Goal: Task Accomplishment & Management: Manage account settings

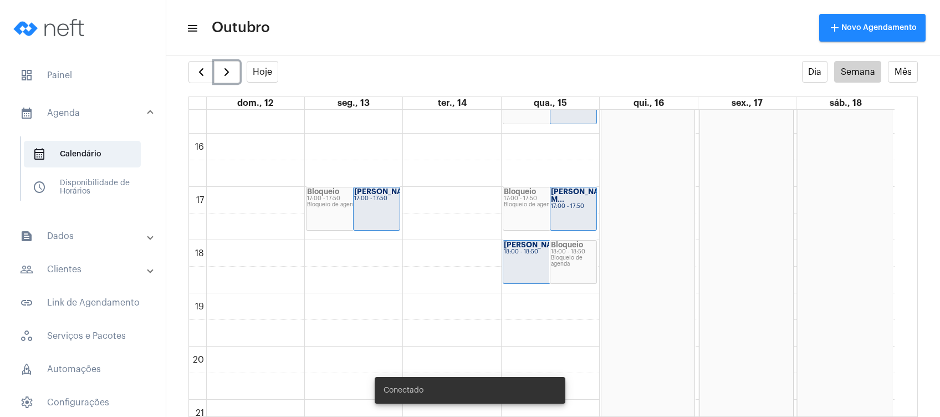
scroll to position [822, 0]
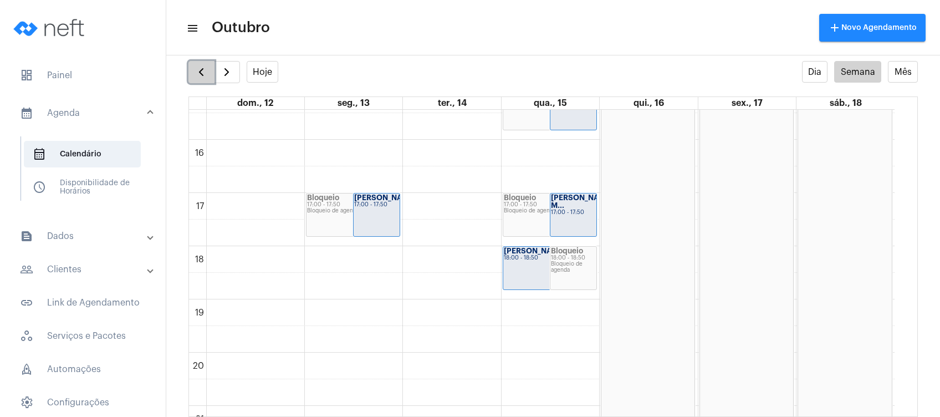
click at [193, 75] on button "button" at bounding box center [202, 72] width 26 height 22
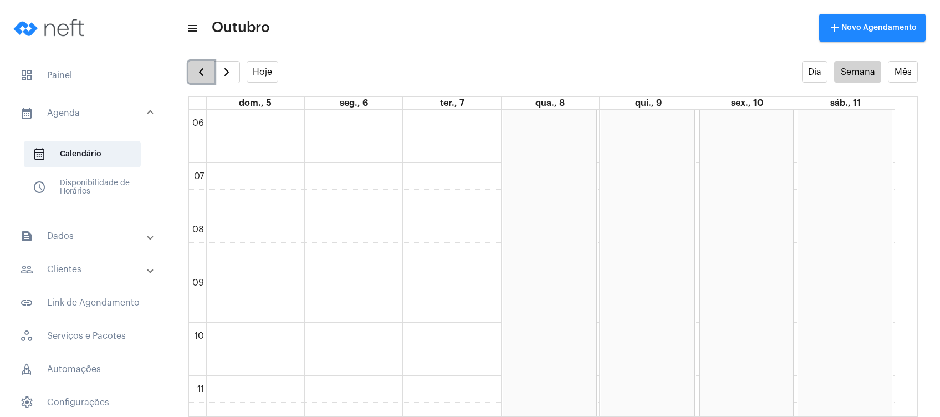
click at [202, 74] on span "button" at bounding box center [201, 71] width 13 height 13
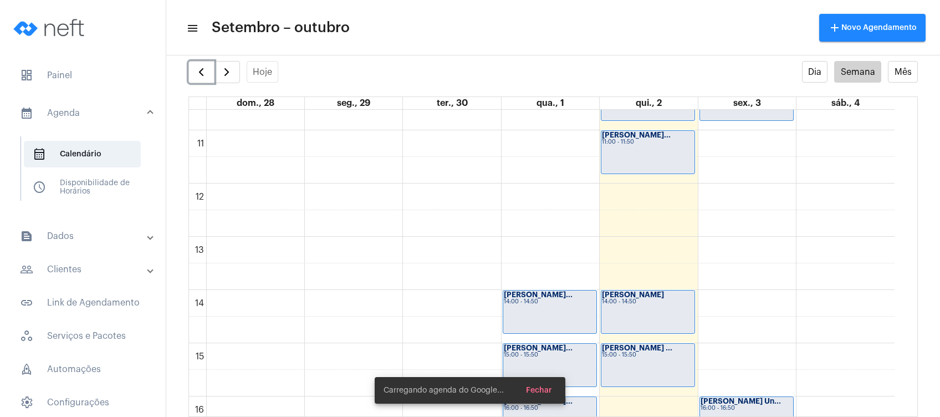
scroll to position [616, 0]
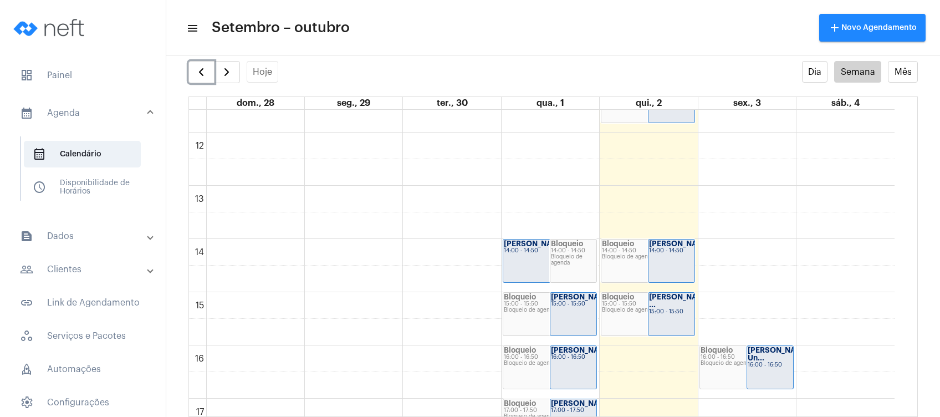
click at [530, 253] on div "14:00 - 14:50" at bounding box center [550, 251] width 92 height 6
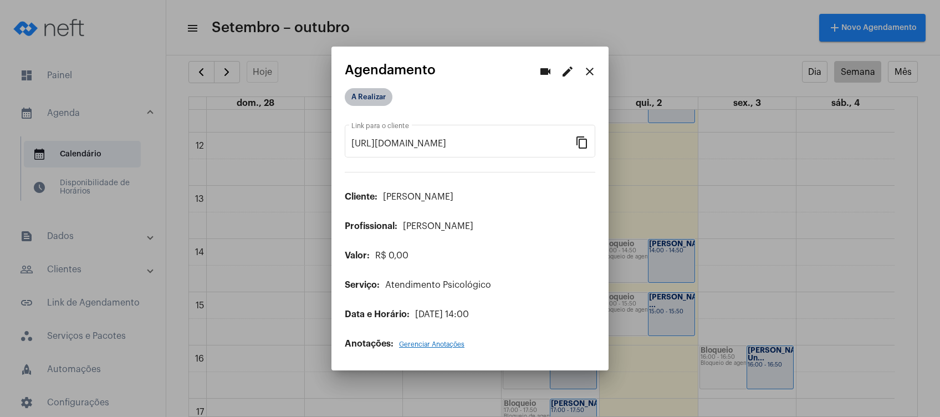
click at [370, 98] on mat-chip "A Realizar" at bounding box center [369, 97] width 48 height 18
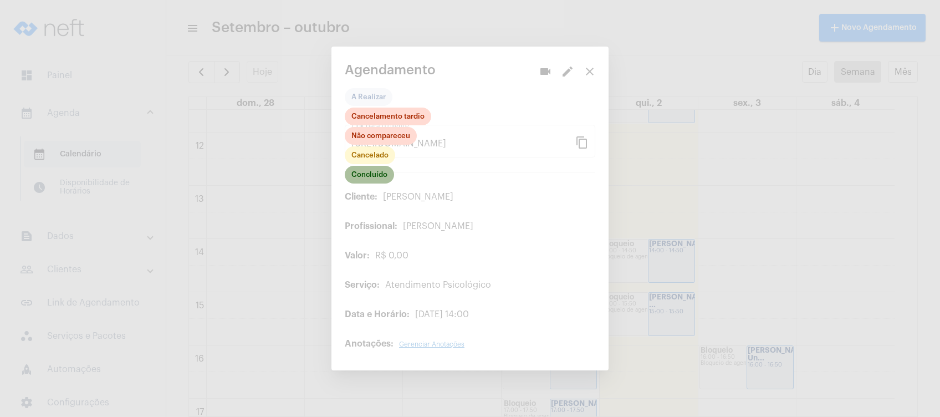
click at [362, 176] on mat-chip "Concluído" at bounding box center [369, 175] width 49 height 18
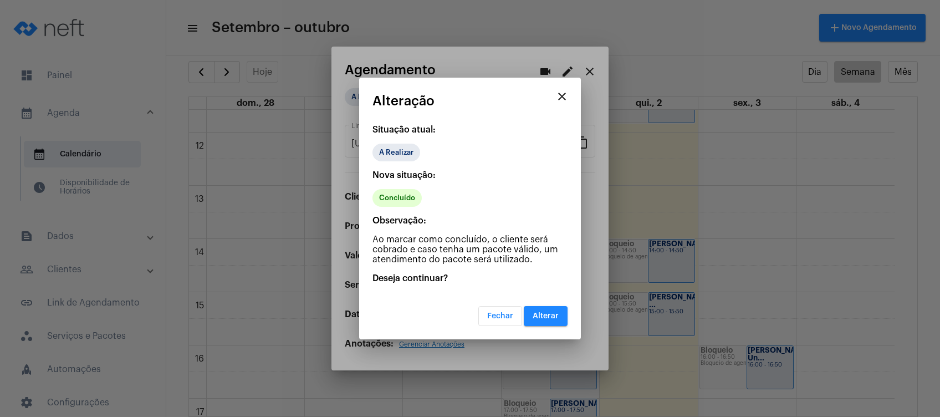
click at [546, 312] on span "Alterar" at bounding box center [546, 316] width 26 height 8
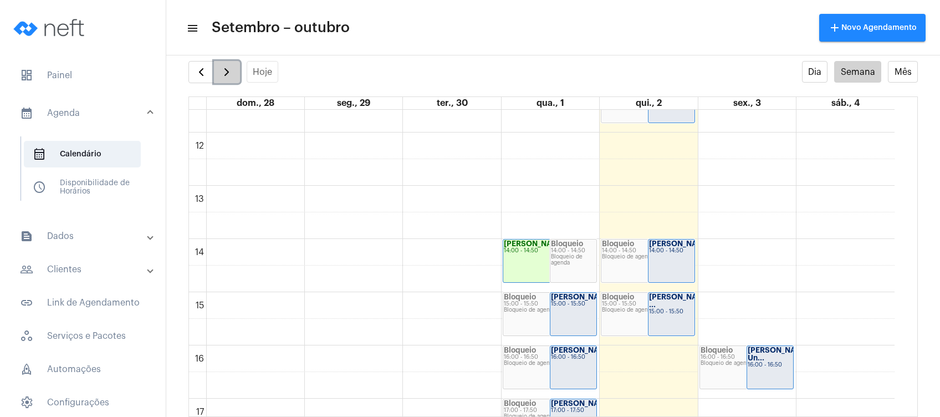
click at [224, 67] on span "button" at bounding box center [226, 71] width 13 height 13
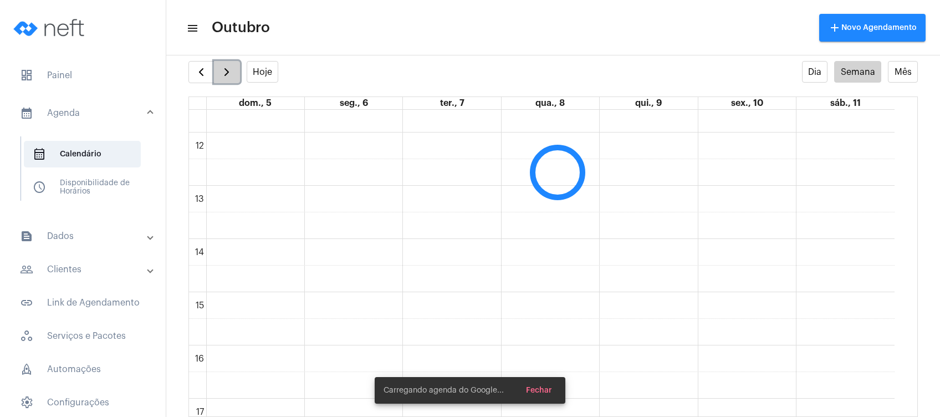
scroll to position [320, 0]
click at [224, 67] on span "button" at bounding box center [226, 71] width 13 height 13
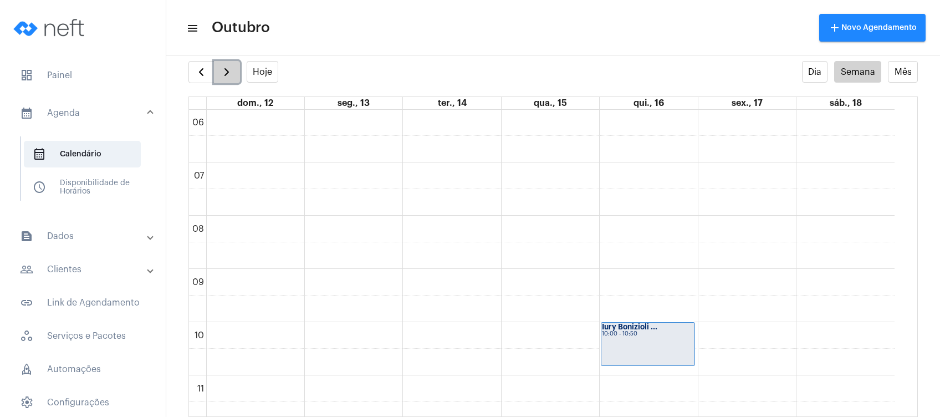
click at [224, 67] on span "button" at bounding box center [226, 71] width 13 height 13
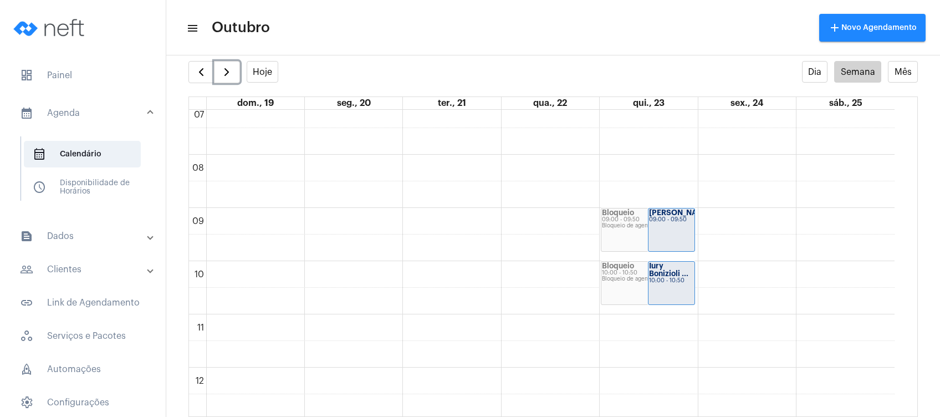
scroll to position [542, 0]
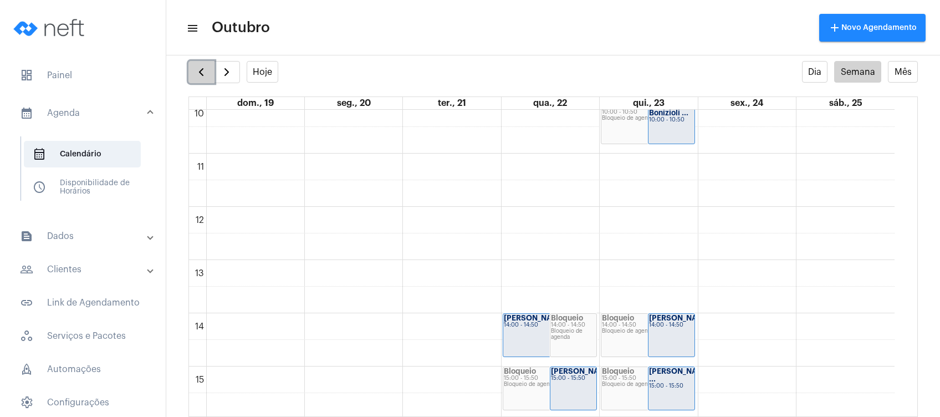
click at [192, 72] on button "button" at bounding box center [202, 72] width 26 height 22
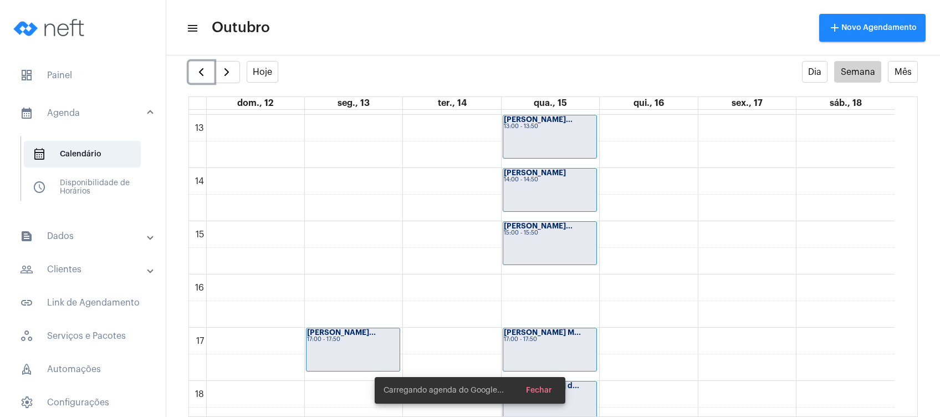
scroll to position [690, 0]
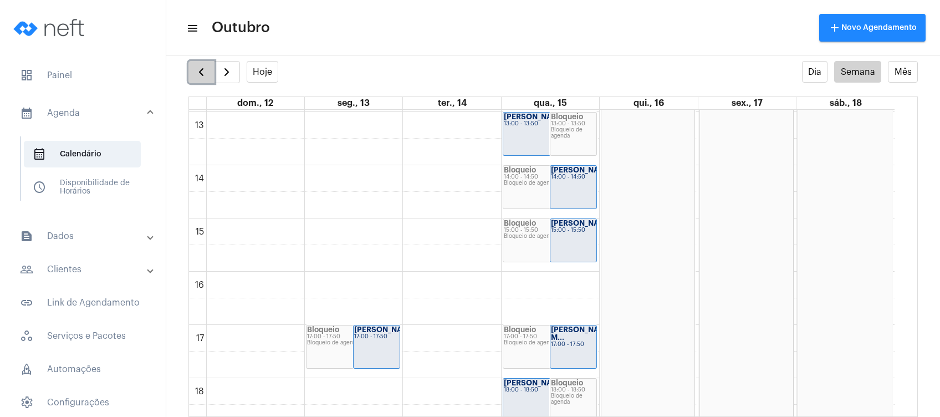
click at [189, 73] on button "button" at bounding box center [202, 72] width 26 height 22
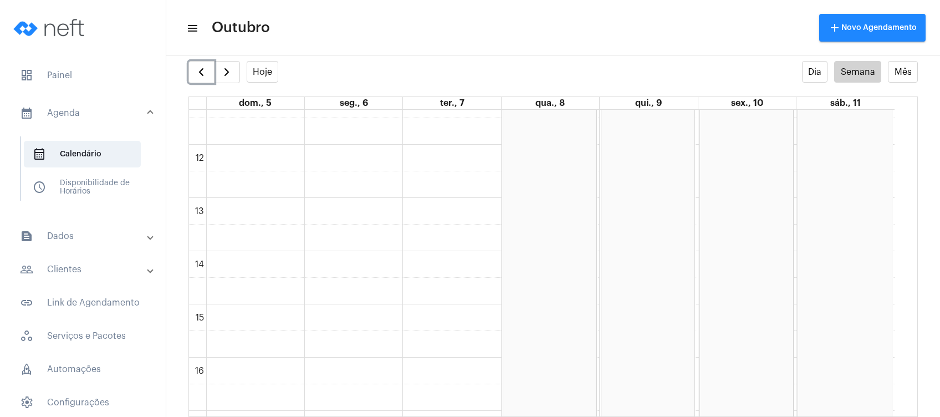
scroll to position [616, 0]
click at [198, 71] on span "button" at bounding box center [201, 71] width 13 height 13
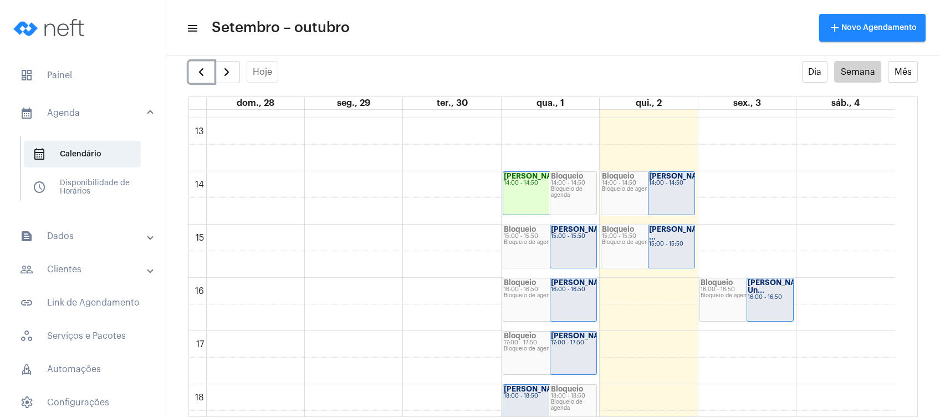
scroll to position [690, 0]
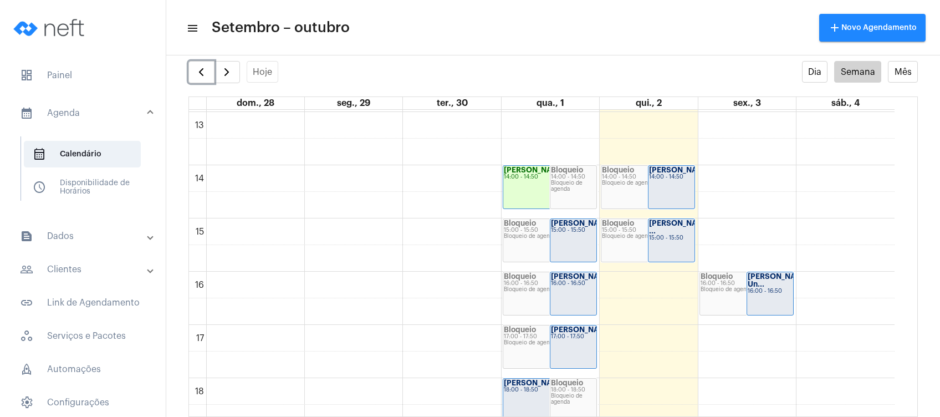
click at [552, 225] on strong "[PERSON_NAME]..." at bounding box center [585, 223] width 69 height 7
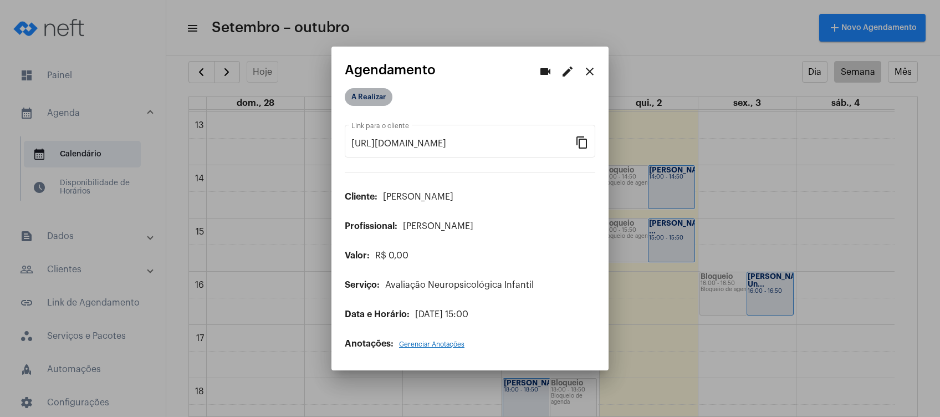
click at [373, 93] on mat-chip "A Realizar" at bounding box center [369, 97] width 48 height 18
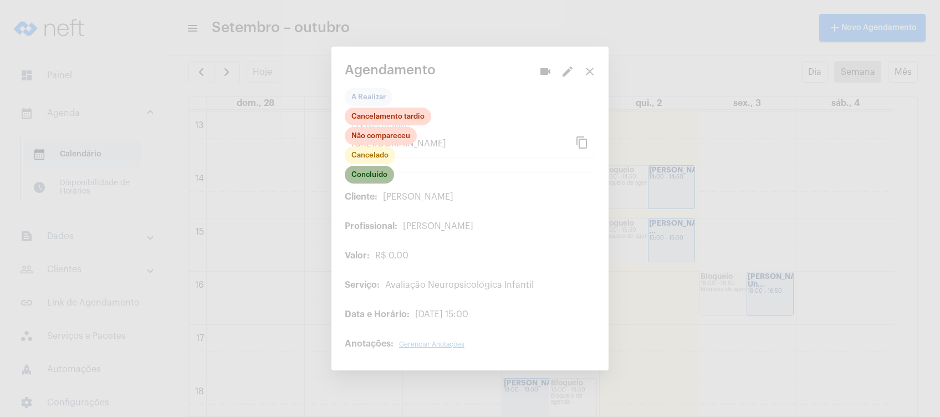
click at [371, 176] on mat-chip "Concluído" at bounding box center [369, 175] width 49 height 18
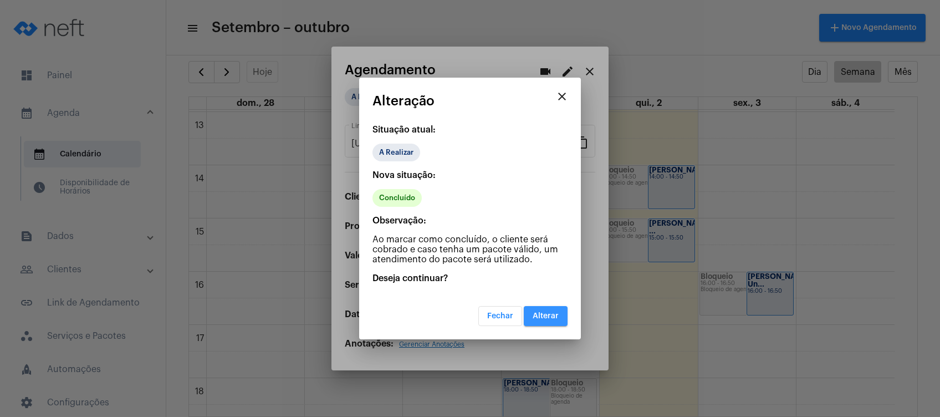
click at [553, 312] on span "Alterar" at bounding box center [546, 316] width 26 height 8
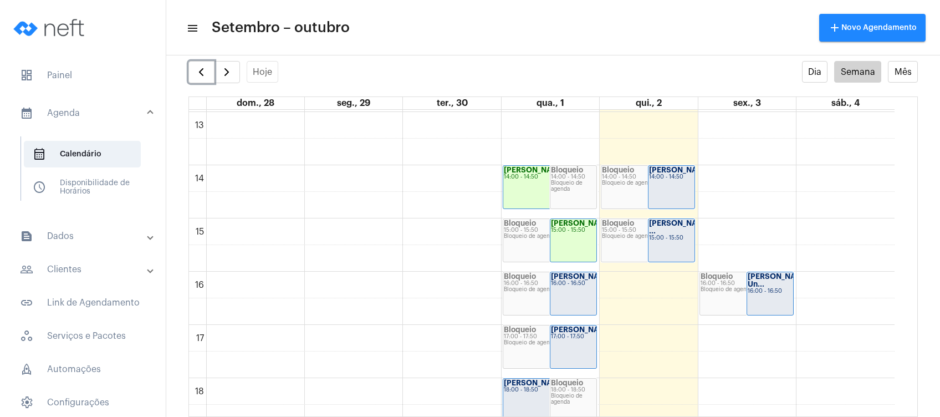
click at [542, 297] on div "Bloqueio 16:00 - 16:50 Bloqueio de agenda" at bounding box center [549, 293] width 93 height 43
click at [569, 302] on div "[PERSON_NAME]... 16:00 - 16:50" at bounding box center [574, 293] width 46 height 43
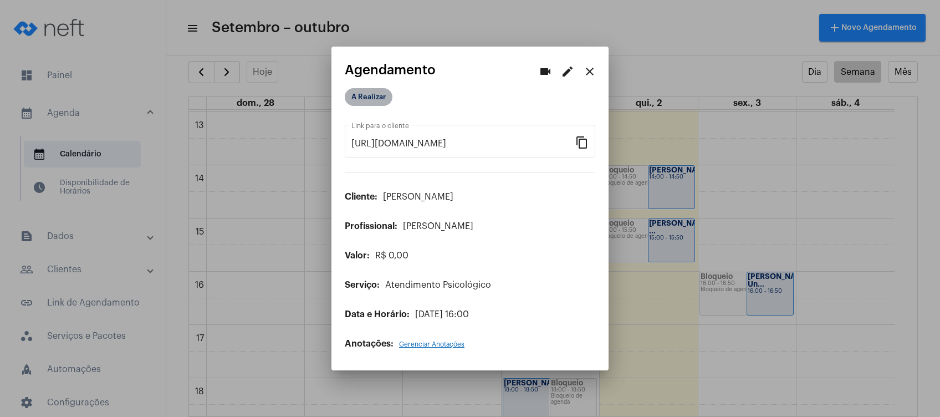
click at [378, 95] on mat-chip "A Realizar" at bounding box center [369, 97] width 48 height 18
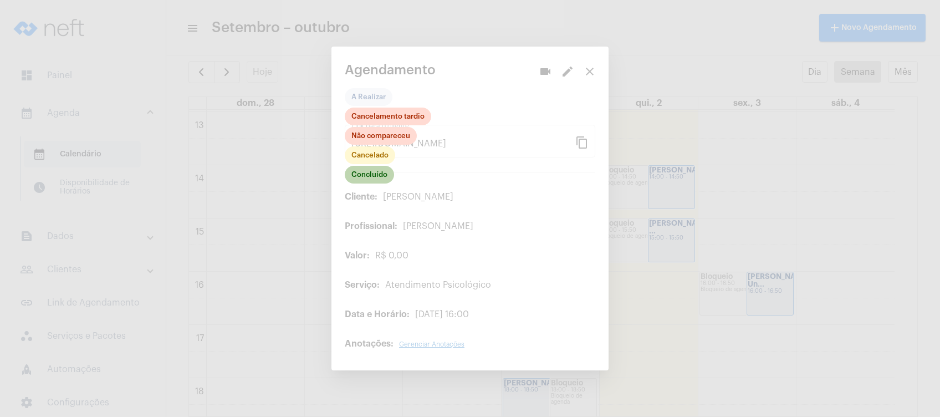
click at [369, 181] on mat-chip "Concluído" at bounding box center [369, 175] width 49 height 18
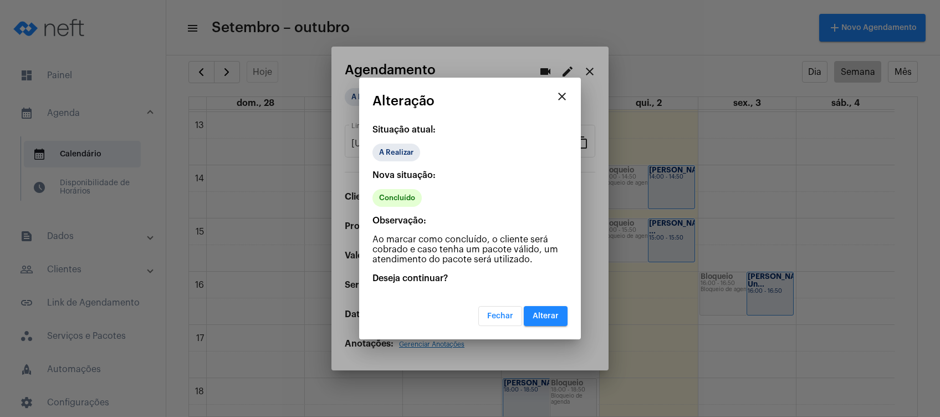
click at [541, 314] on span "Alterar" at bounding box center [546, 316] width 26 height 8
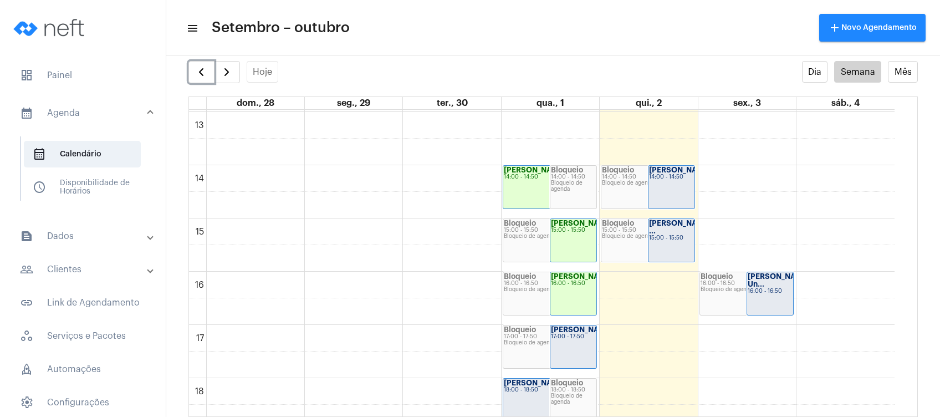
click at [545, 334] on div "17:00 - 17:50" at bounding box center [550, 337] width 92 height 6
click at [575, 346] on div "[PERSON_NAME] 17:00 - 17:50" at bounding box center [574, 346] width 46 height 43
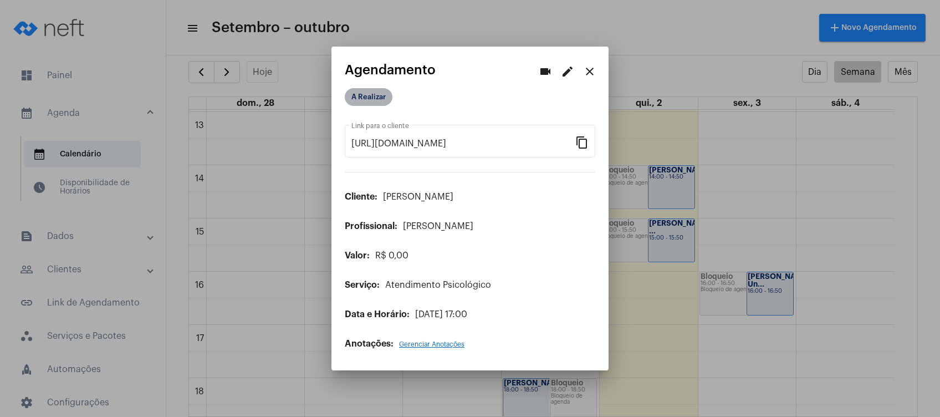
click at [379, 95] on mat-chip "A Realizar" at bounding box center [369, 97] width 48 height 18
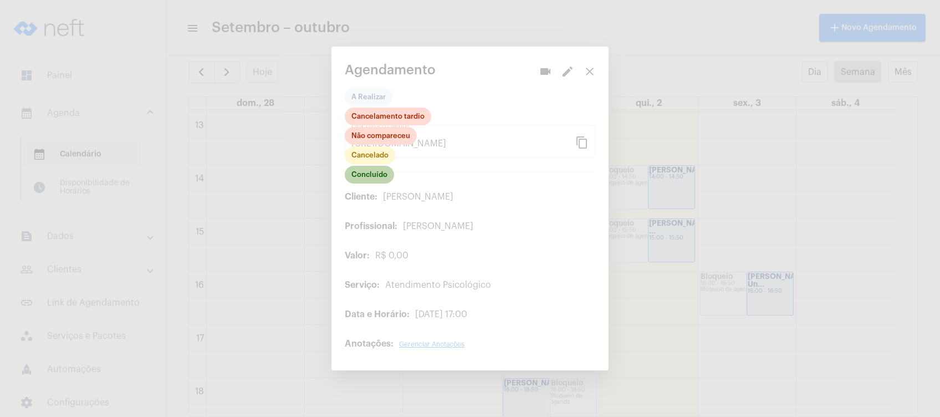
click at [378, 173] on mat-chip "Concluído" at bounding box center [369, 175] width 49 height 18
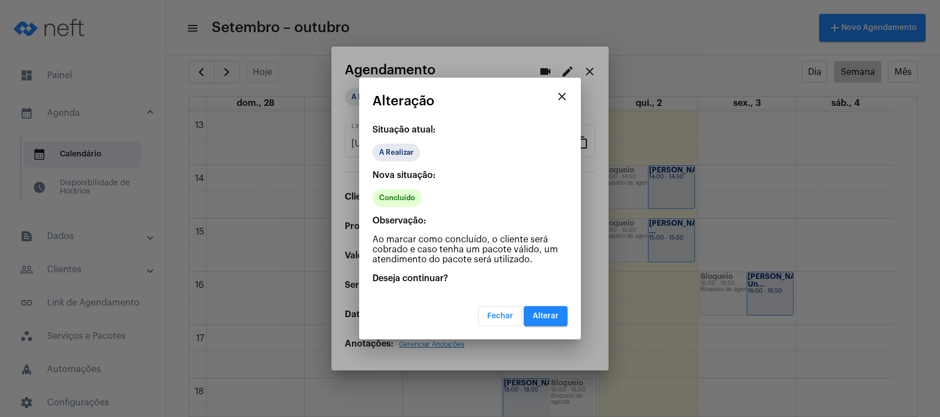
click at [555, 315] on span "Alterar" at bounding box center [546, 316] width 26 height 8
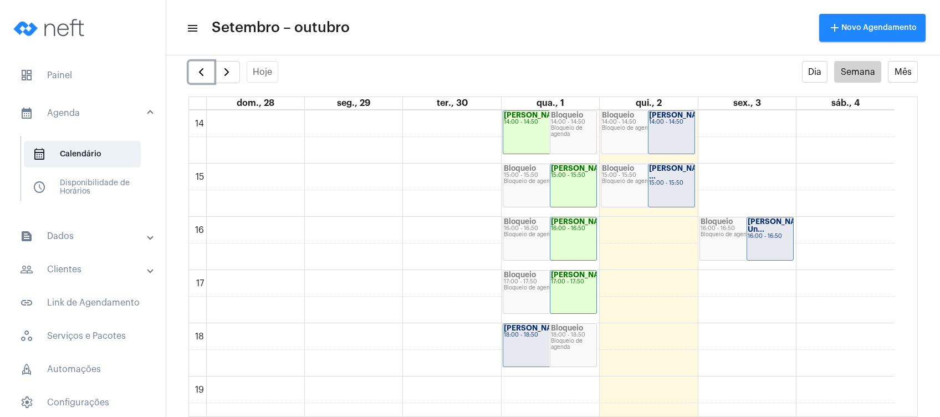
scroll to position [763, 0]
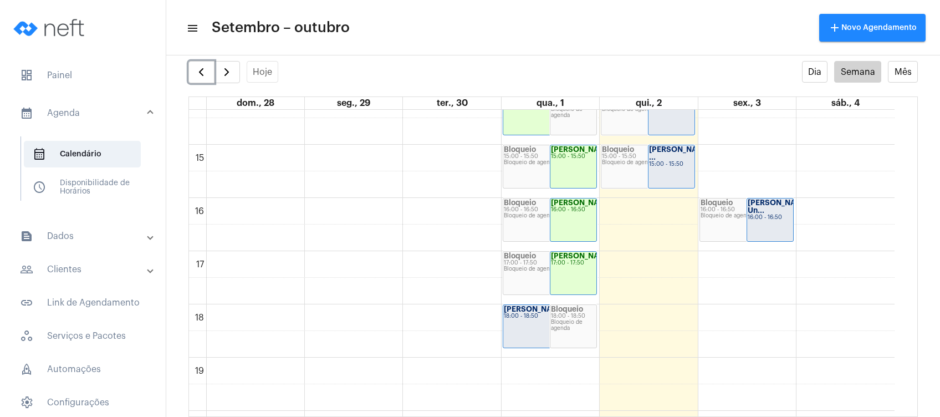
click at [562, 329] on div "Bloqueio de agenda" at bounding box center [573, 325] width 45 height 12
click at [544, 328] on div "[PERSON_NAME] d... 18:00 - 18:50" at bounding box center [549, 326] width 93 height 43
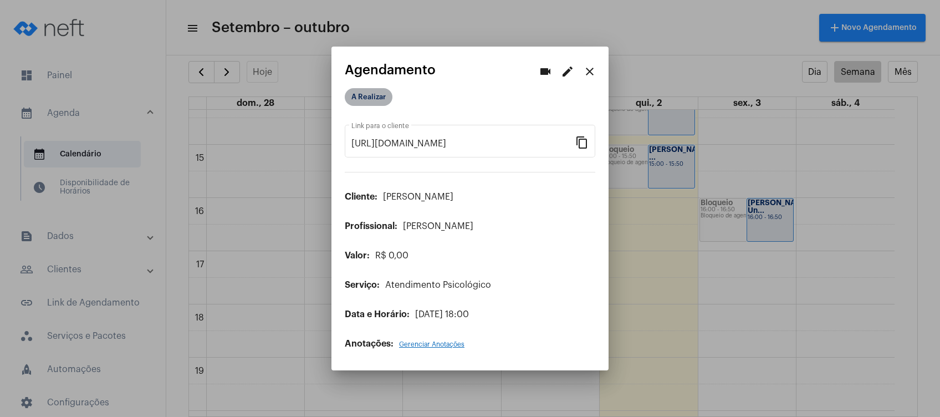
click at [381, 94] on mat-chip "A Realizar" at bounding box center [369, 97] width 48 height 18
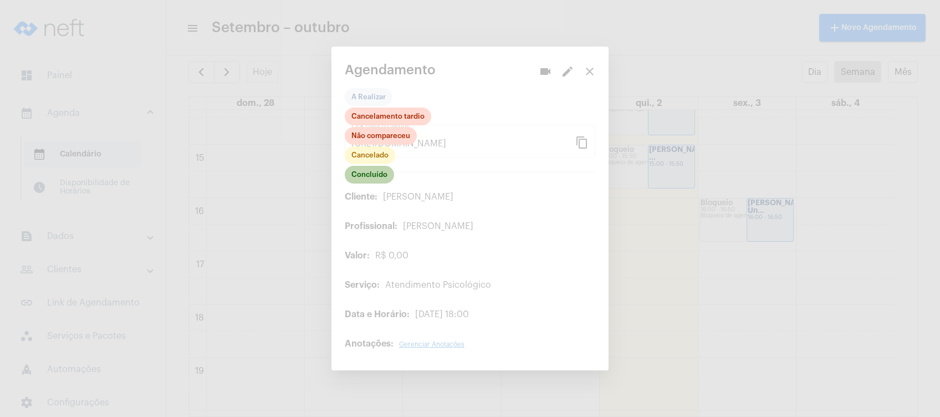
click at [379, 174] on mat-chip "Concluído" at bounding box center [369, 175] width 49 height 18
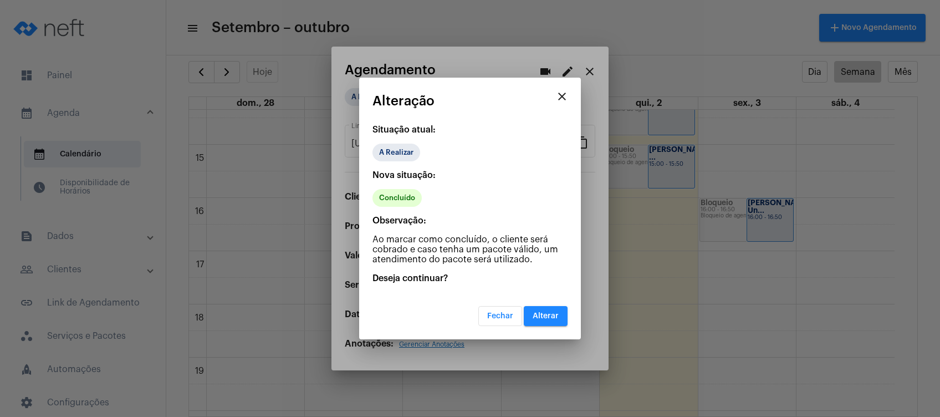
click at [550, 313] on span "Alterar" at bounding box center [546, 316] width 26 height 8
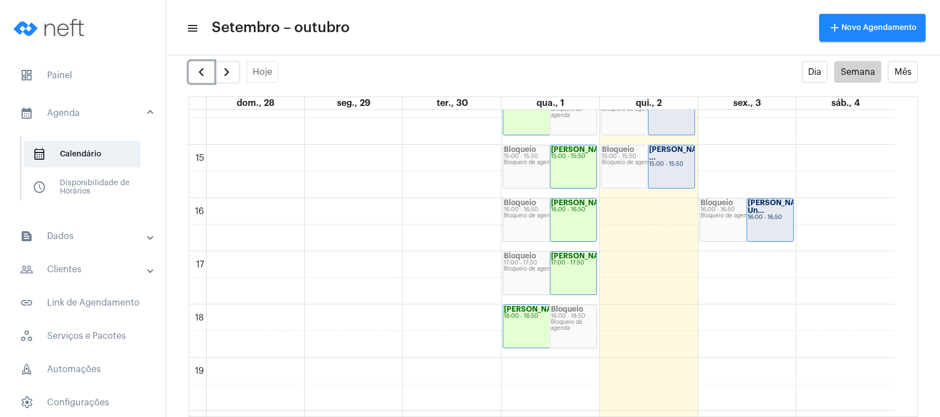
scroll to position [690, 0]
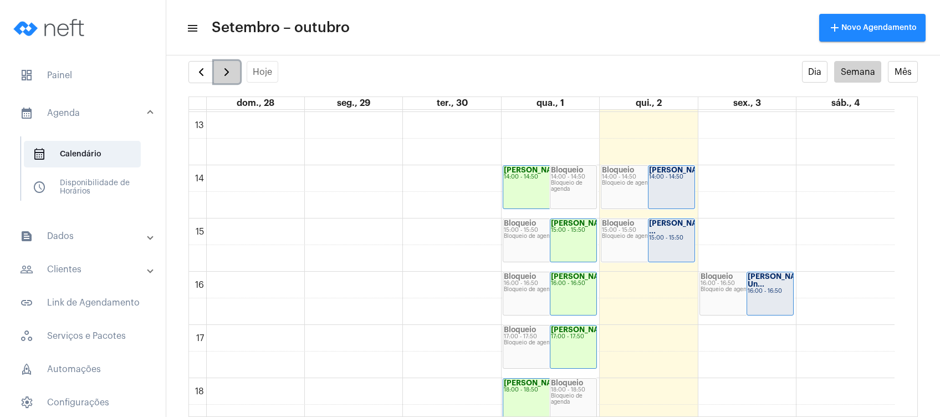
click at [231, 72] on span "button" at bounding box center [226, 71] width 13 height 13
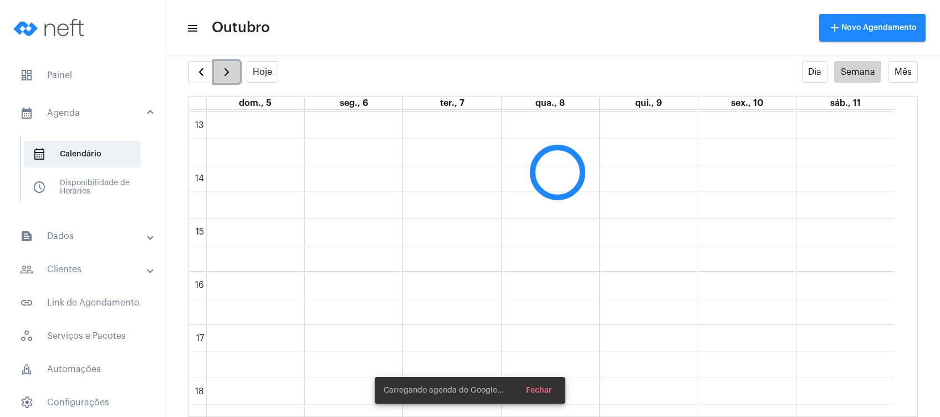
scroll to position [319, 0]
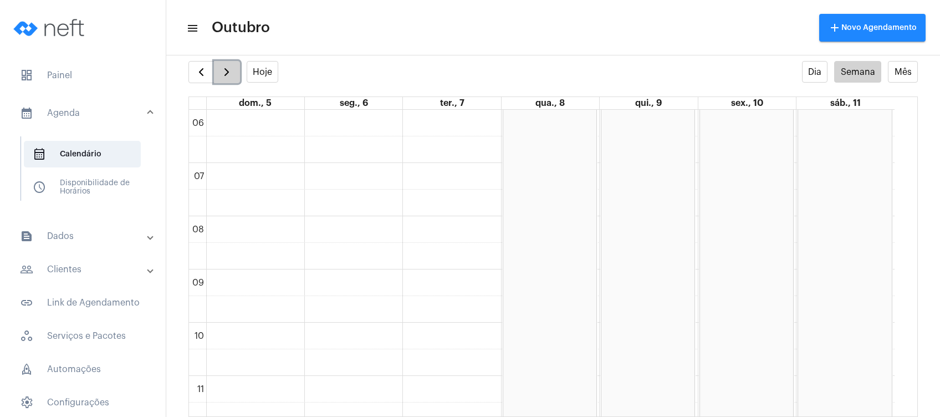
click at [231, 72] on span "button" at bounding box center [226, 71] width 13 height 13
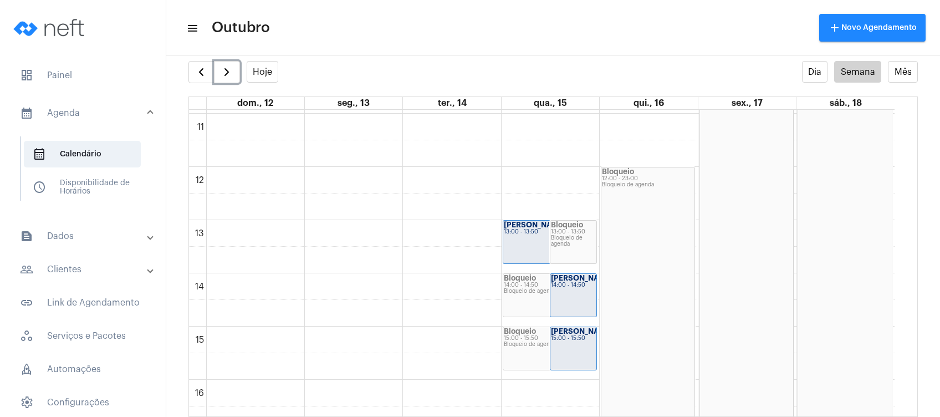
scroll to position [616, 0]
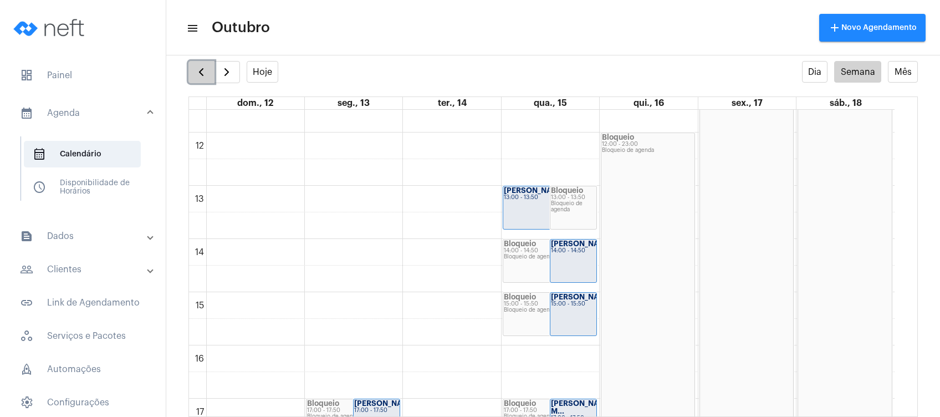
click at [206, 67] on span "button" at bounding box center [201, 71] width 13 height 13
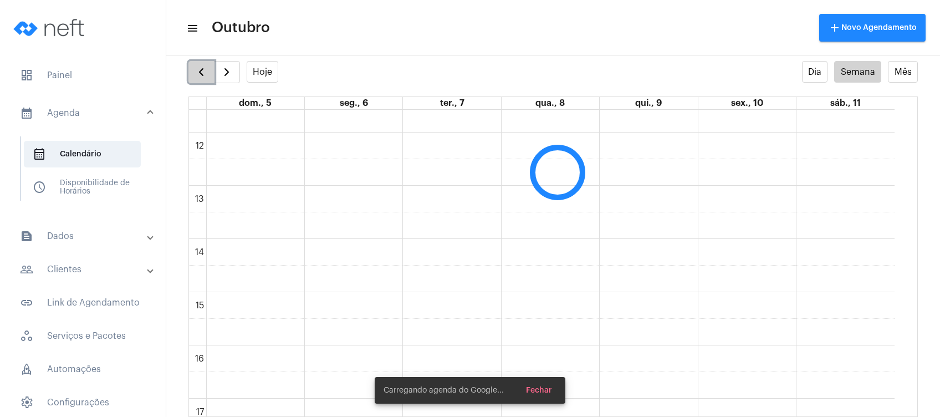
scroll to position [320, 0]
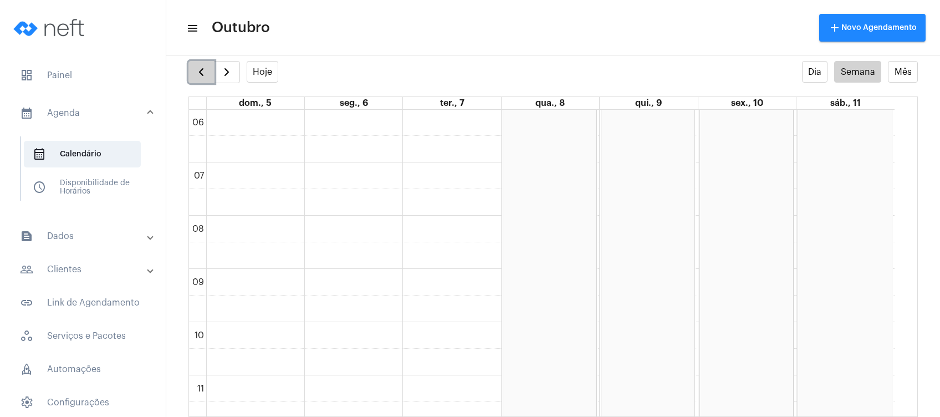
click at [205, 70] on span "button" at bounding box center [201, 71] width 13 height 13
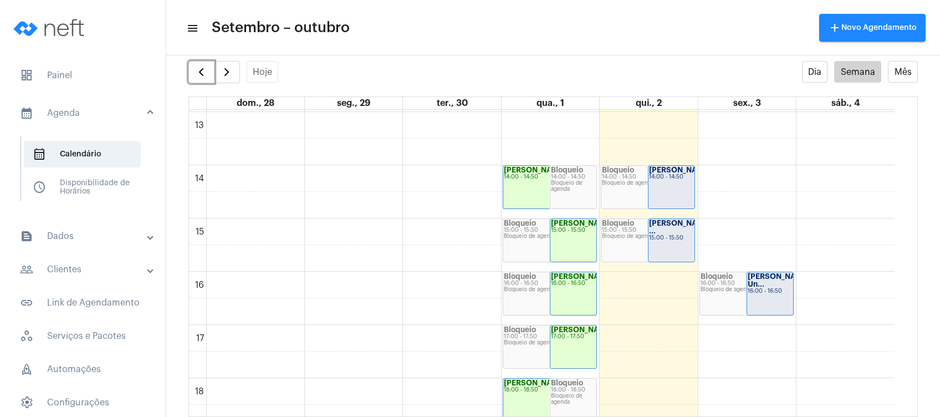
scroll to position [616, 0]
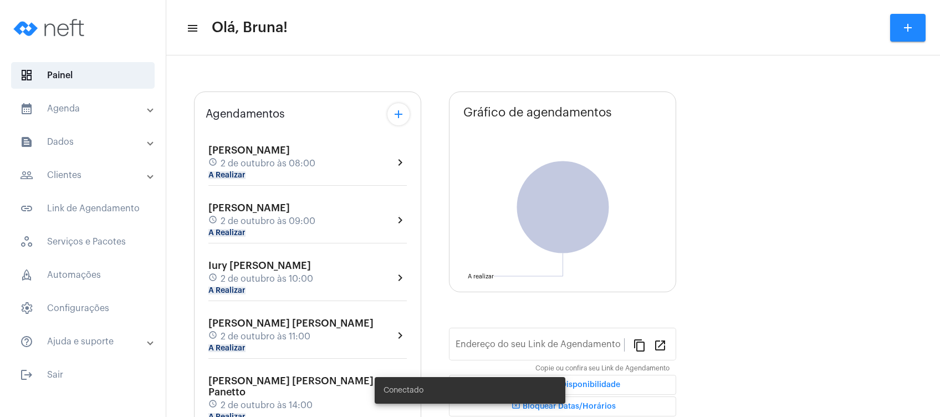
type input "[URL][DOMAIN_NAME][PERSON_NAME]"
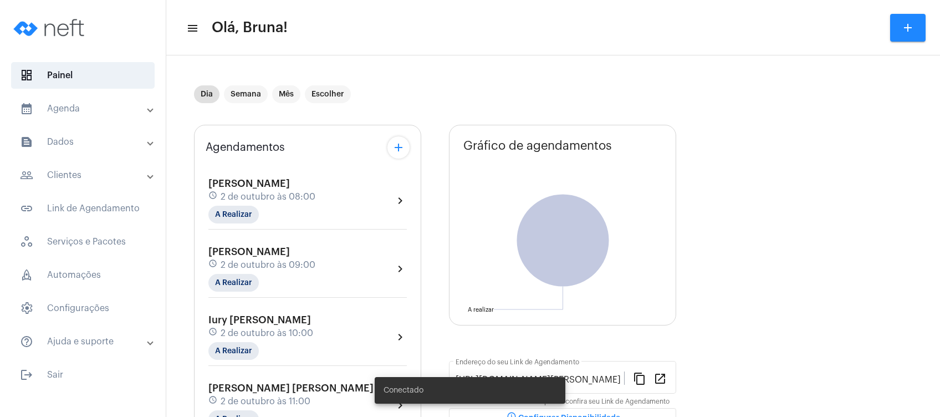
click at [84, 177] on mat-panel-title "people_outline Clientes" at bounding box center [84, 175] width 128 height 13
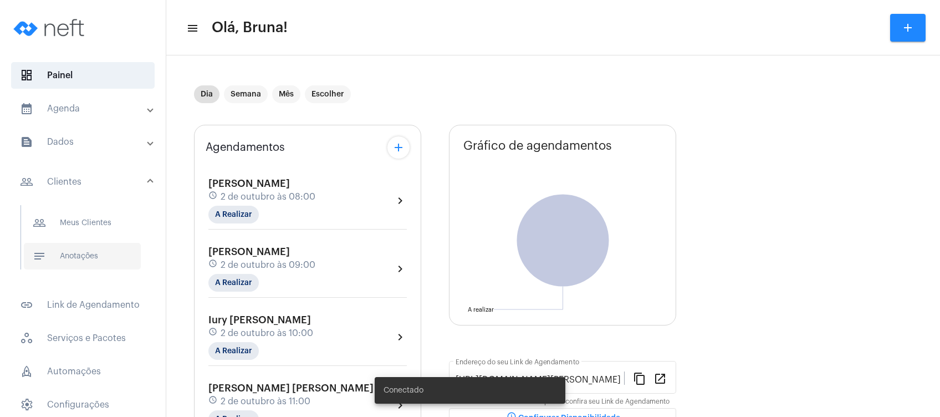
click at [80, 248] on span "notes Anotações" at bounding box center [82, 256] width 117 height 27
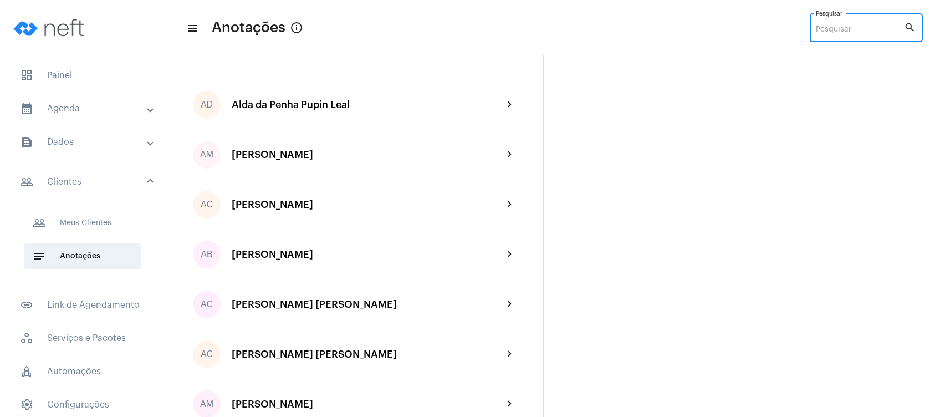
click at [838, 28] on input "Pesquisar" at bounding box center [860, 30] width 88 height 9
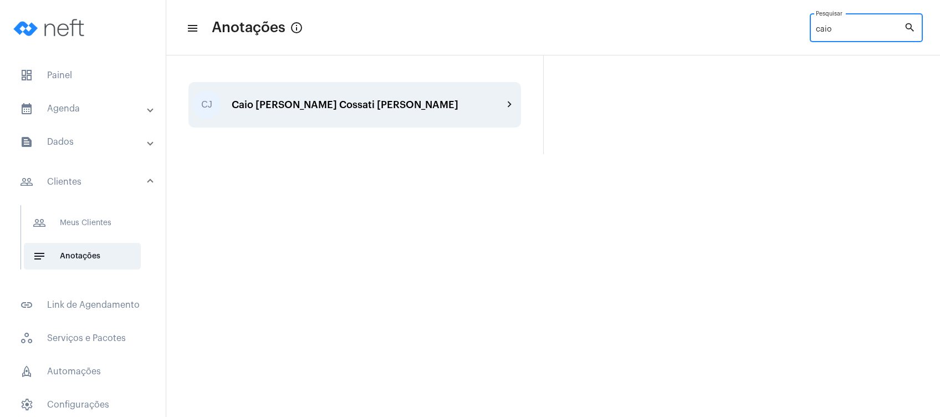
type input "caio"
click at [335, 100] on div "Caio [PERSON_NAME] Cossati [PERSON_NAME]" at bounding box center [368, 104] width 272 height 11
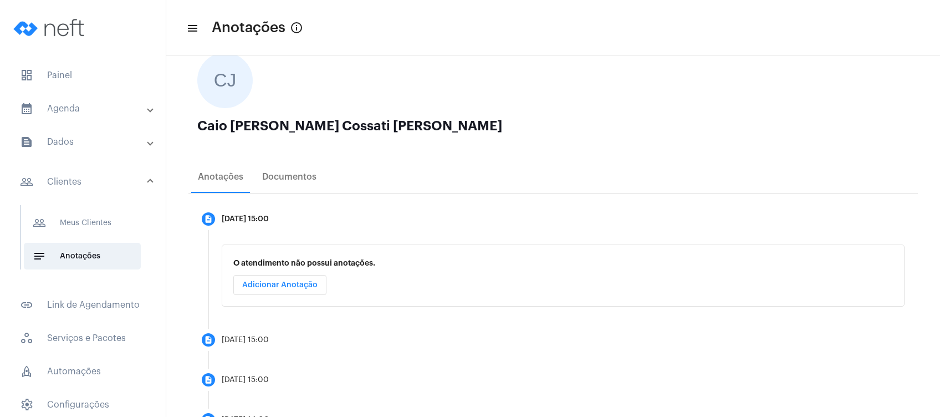
scroll to position [147, 0]
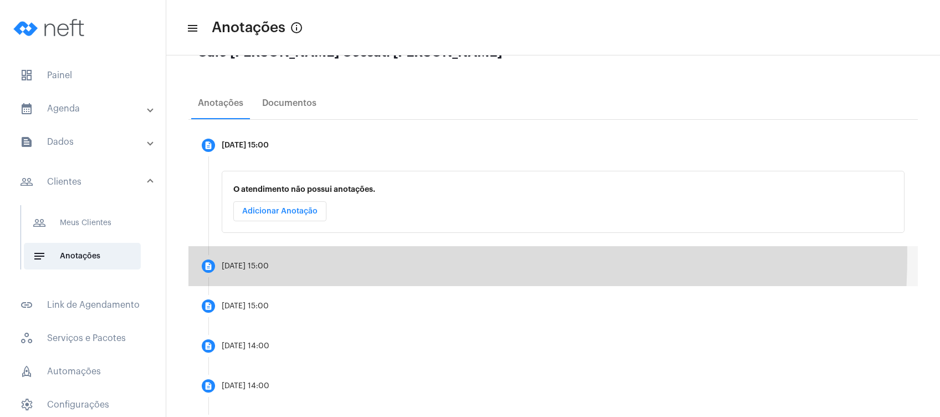
click at [284, 254] on mat-step-header "description 15/10/2025, 15:00" at bounding box center [554, 266] width 730 height 40
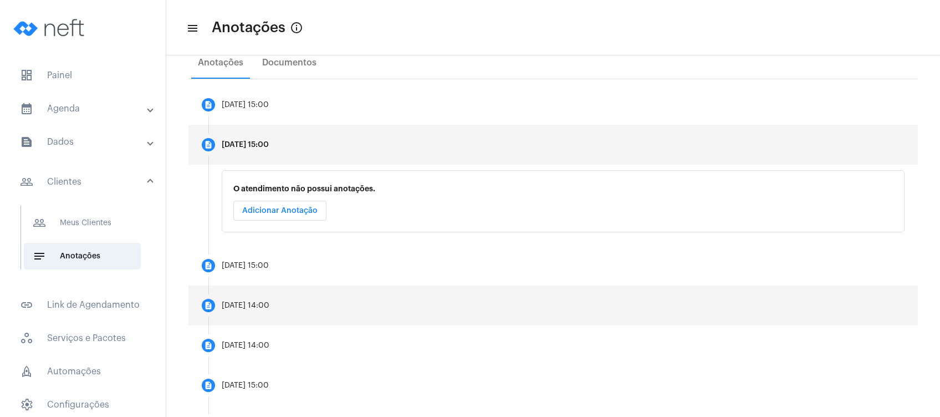
scroll to position [222, 0]
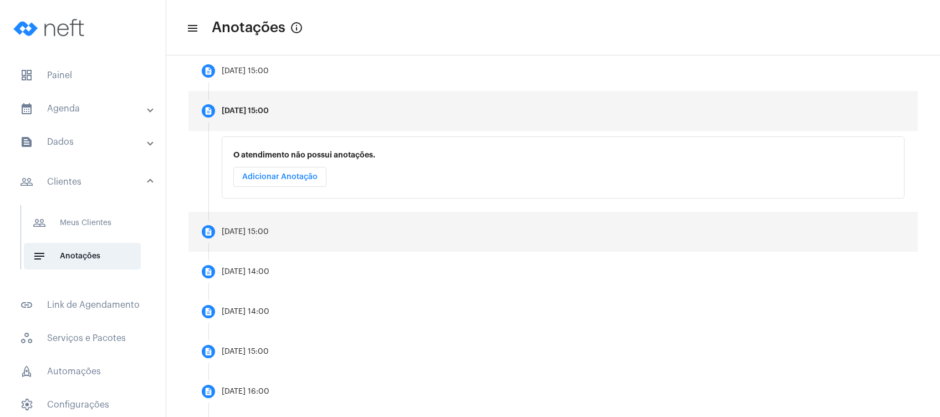
click at [269, 236] on div "01/10/2025, 15:00" at bounding box center [245, 232] width 47 height 8
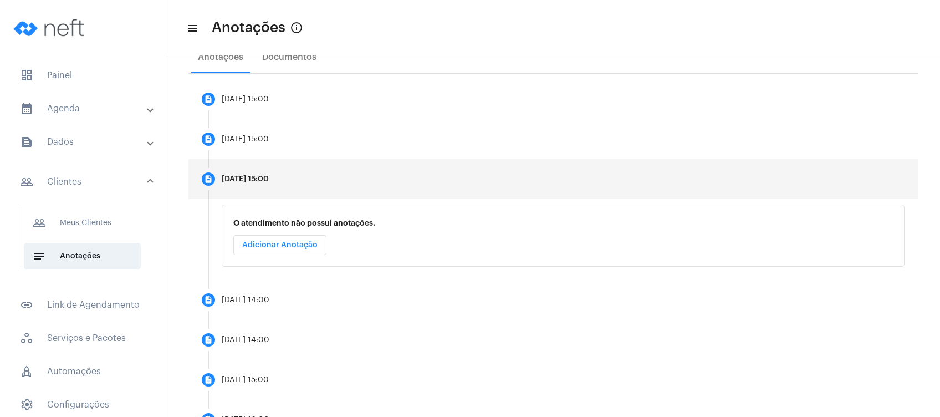
scroll to position [170, 0]
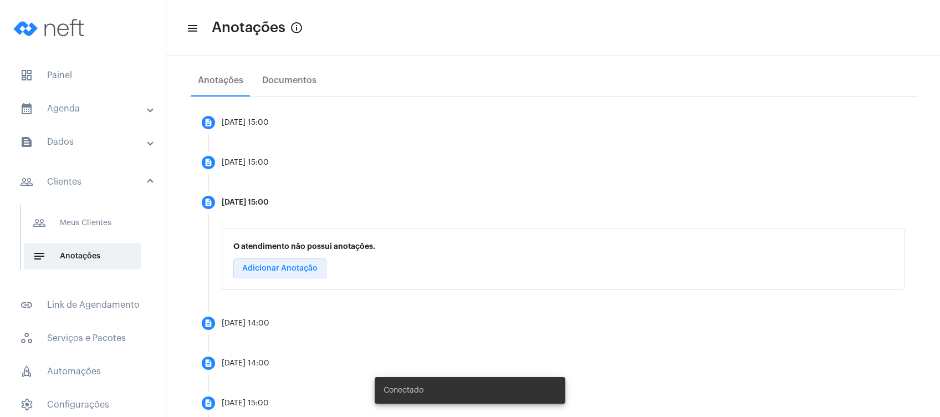
click at [288, 271] on span "Adicionar Anotação" at bounding box center [279, 268] width 75 height 8
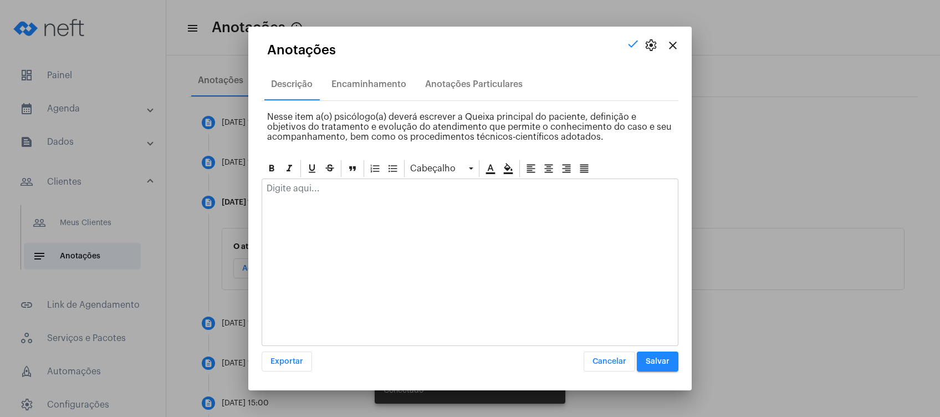
click at [304, 195] on div at bounding box center [470, 191] width 416 height 24
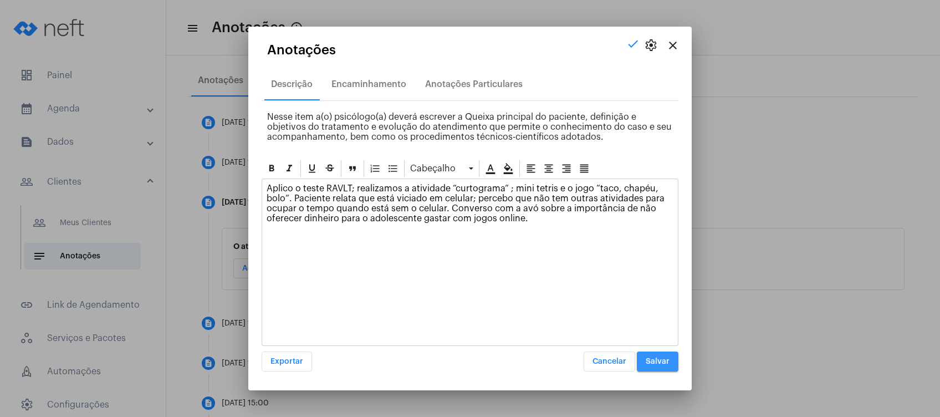
click at [652, 357] on button "Salvar" at bounding box center [658, 362] width 42 height 20
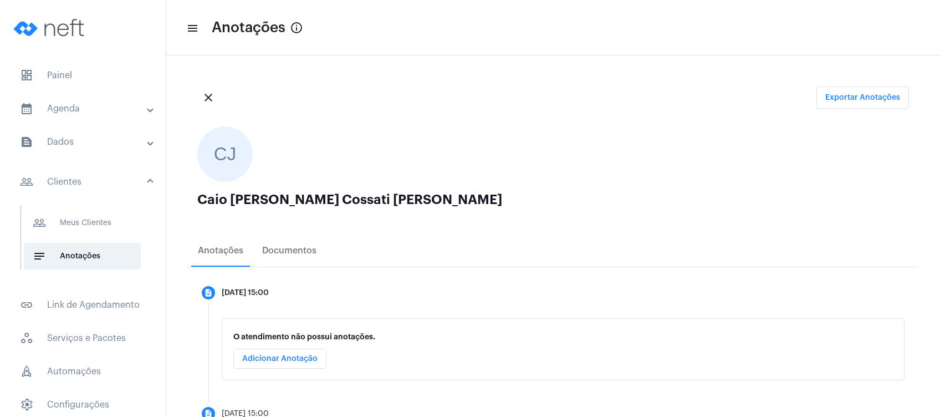
click at [105, 105] on mat-panel-title "calendar_month_outlined Agenda" at bounding box center [84, 108] width 128 height 13
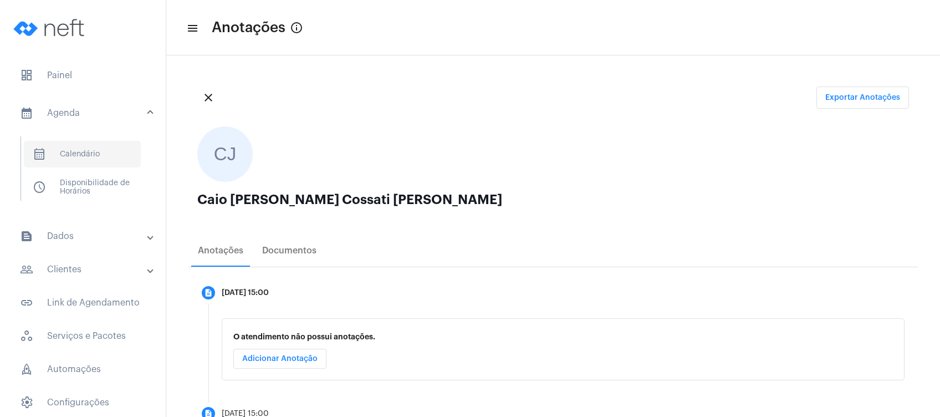
click at [109, 151] on span "calendar_month_outlined Calendário" at bounding box center [82, 154] width 117 height 27
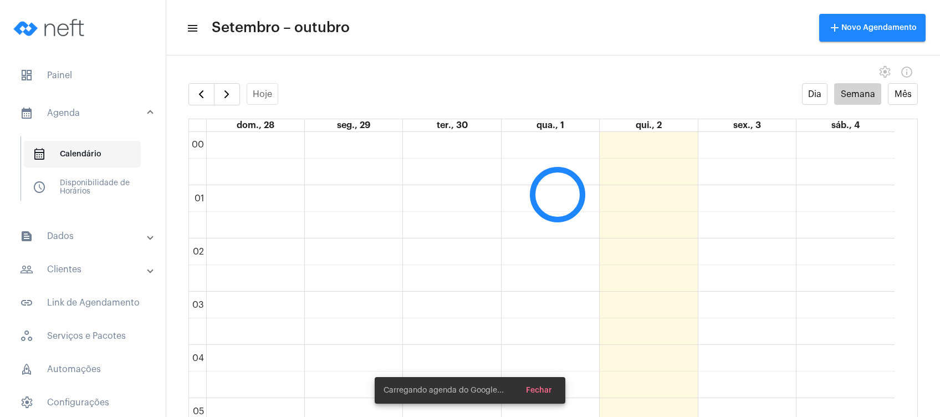
scroll to position [319, 0]
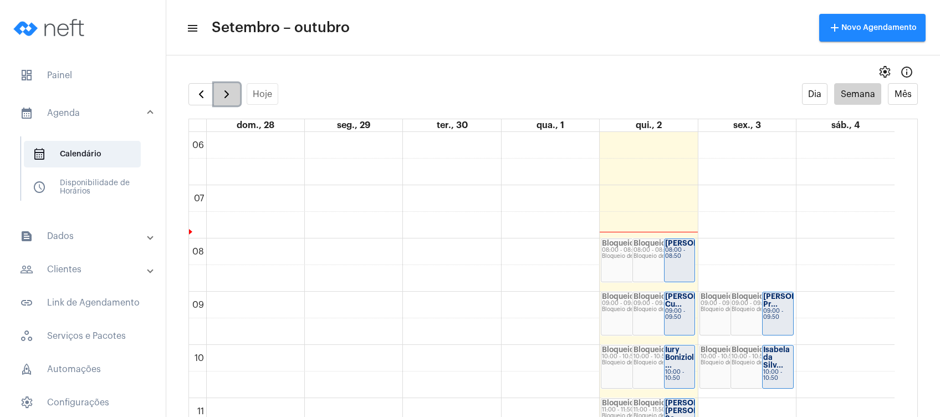
click at [225, 93] on span "button" at bounding box center [226, 94] width 13 height 13
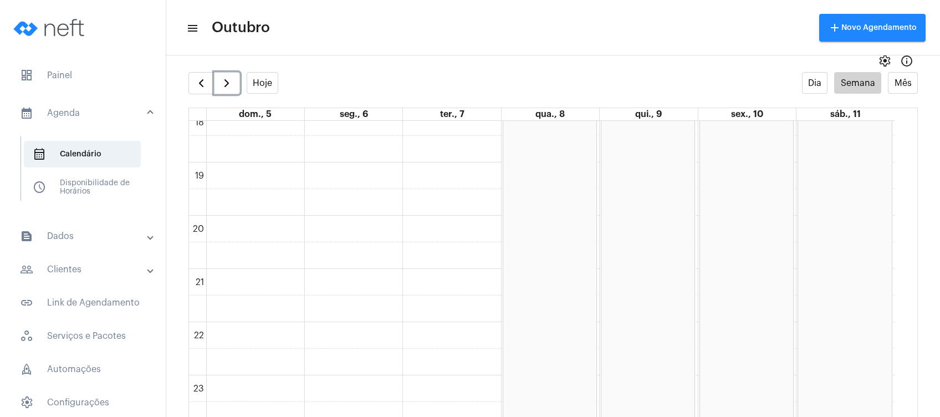
scroll to position [22, 0]
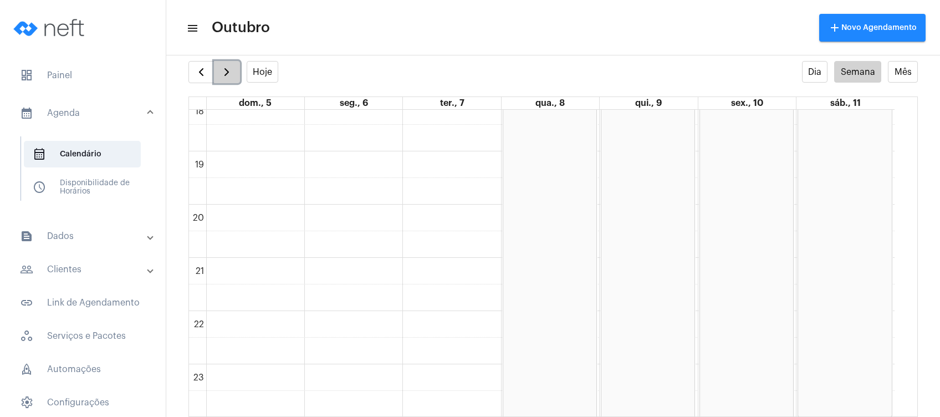
click at [231, 78] on span "button" at bounding box center [226, 71] width 13 height 13
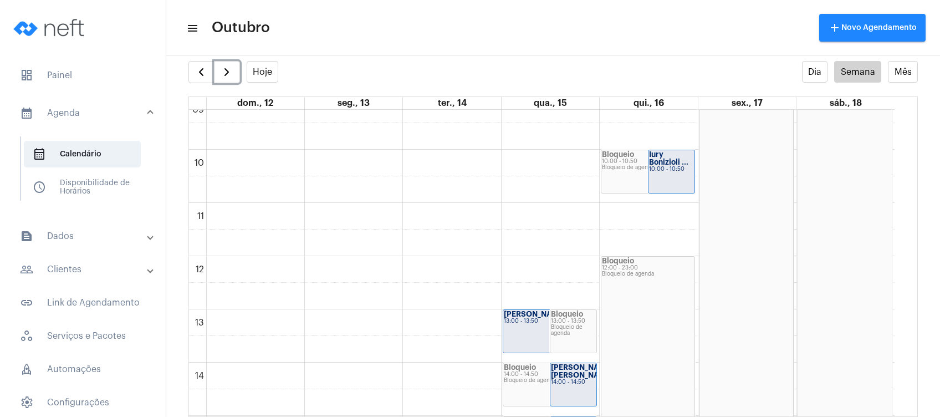
scroll to position [526, 0]
